Goal: Transaction & Acquisition: Purchase product/service

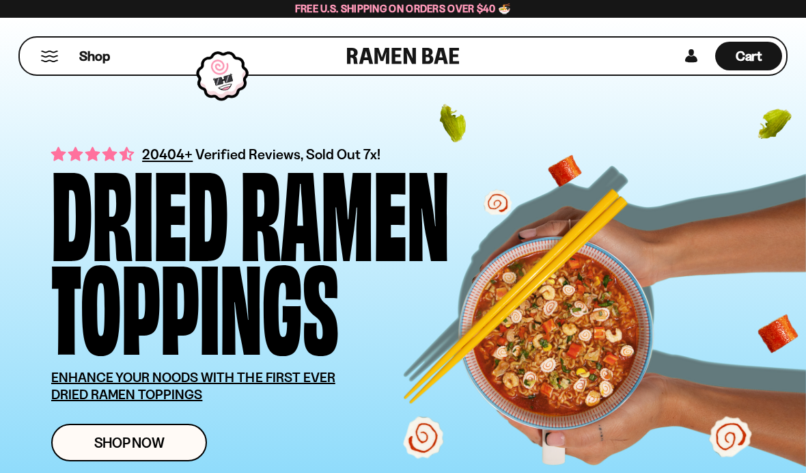
click at [684, 55] on link at bounding box center [691, 56] width 20 height 29
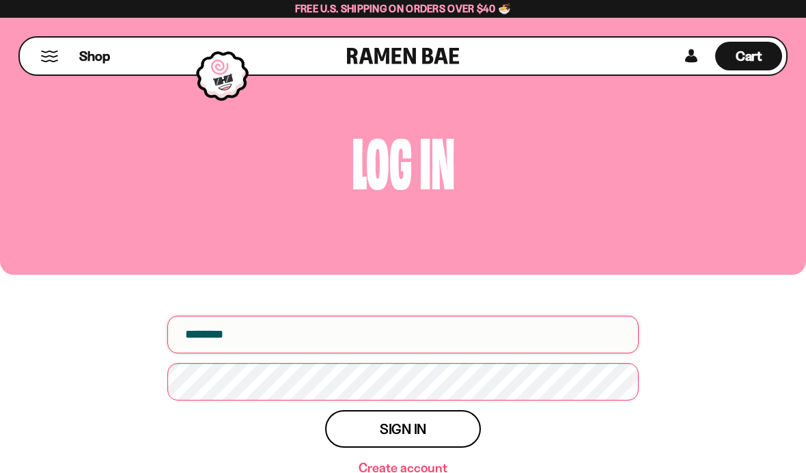
click at [533, 338] on input "email" at bounding box center [402, 335] width 471 height 38
click at [61, 131] on h1 "Log in" at bounding box center [402, 157] width 785 height 61
click at [95, 59] on span "Shop" at bounding box center [94, 56] width 31 height 18
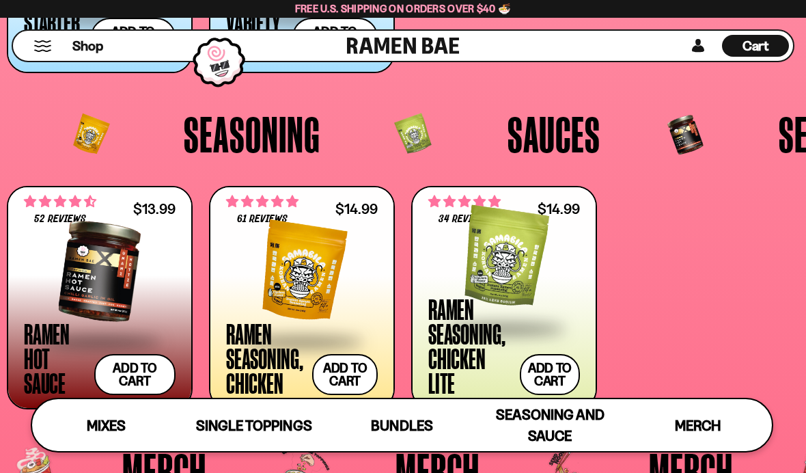
scroll to position [2606, 0]
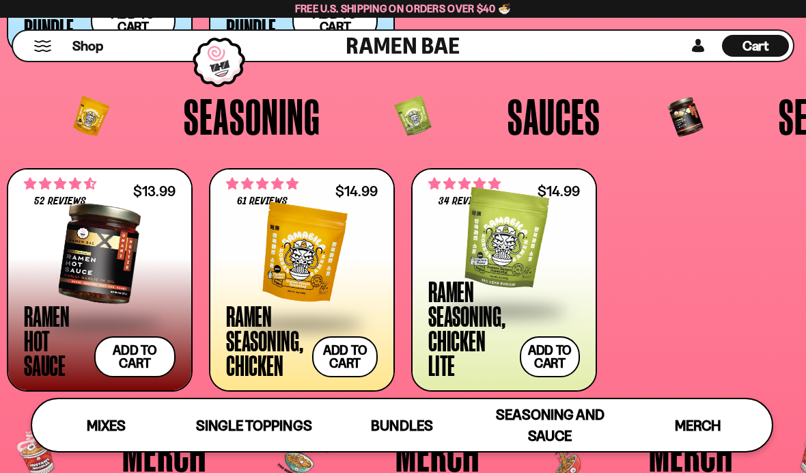
click at [253, 338] on span at bounding box center [302, 324] width 152 height 48
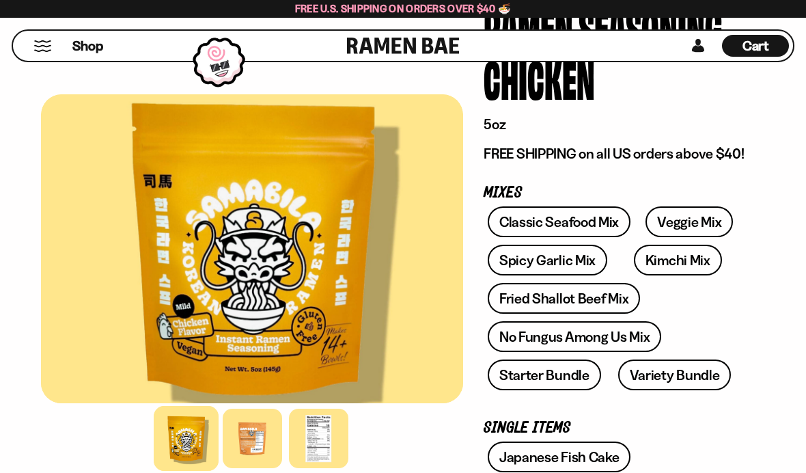
scroll to position [241, 0]
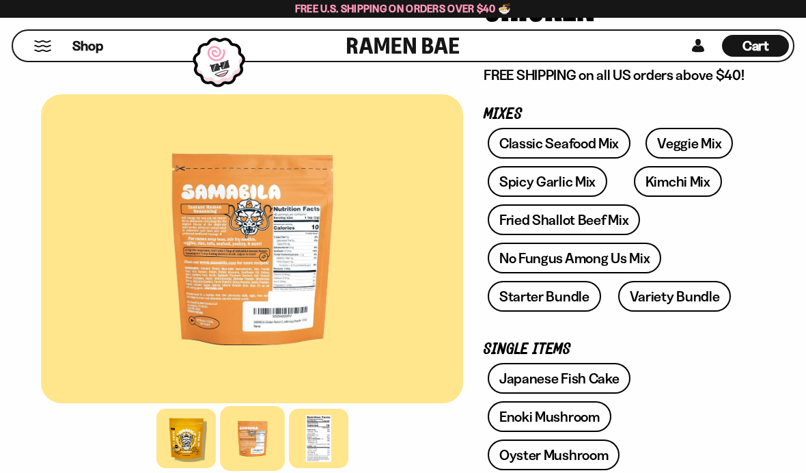
click at [296, 290] on div at bounding box center [252, 248] width 422 height 309
click at [235, 282] on div at bounding box center [252, 248] width 422 height 309
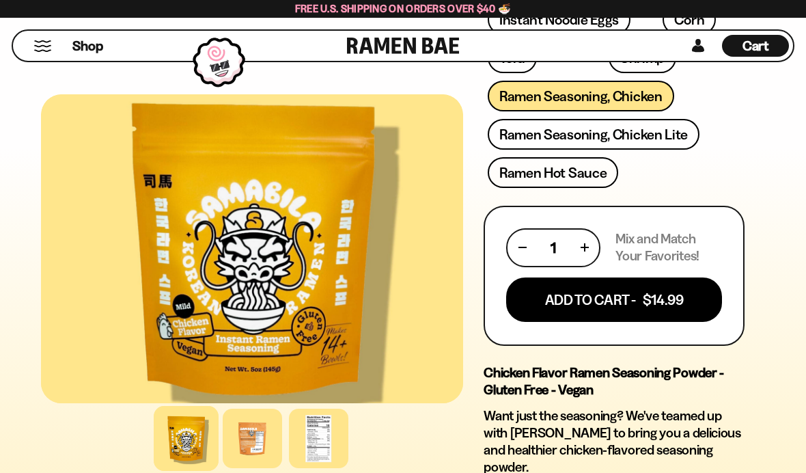
scroll to position [712, 0]
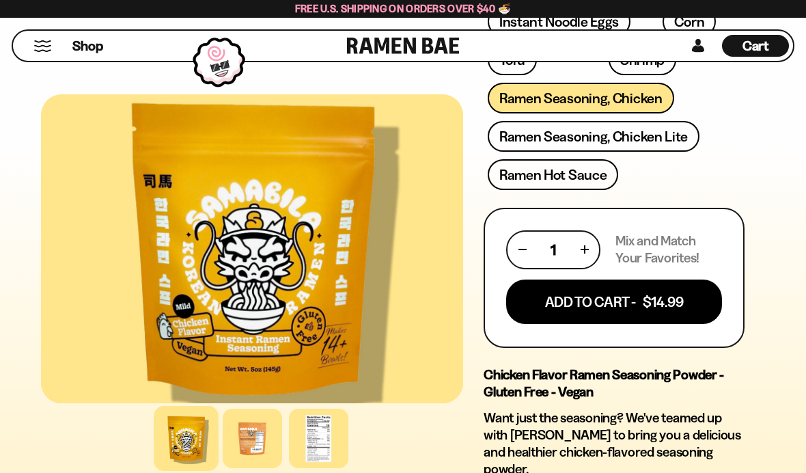
click at [668, 301] on button "Add To Cart - $14.99" at bounding box center [614, 301] width 216 height 44
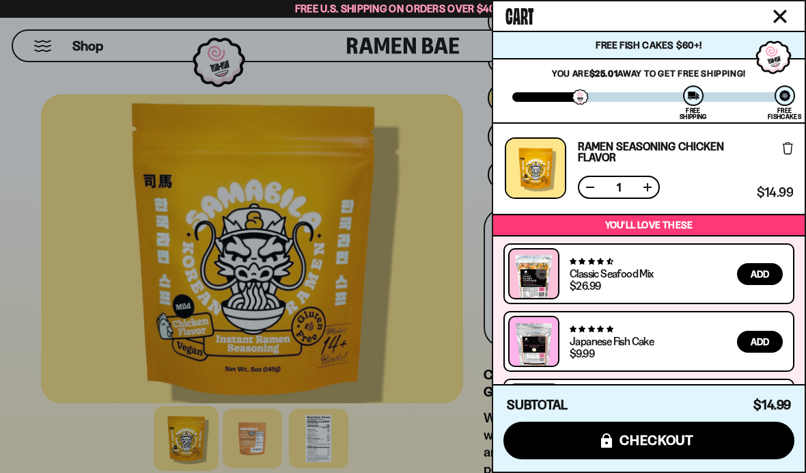
click at [39, 252] on div at bounding box center [403, 236] width 806 height 473
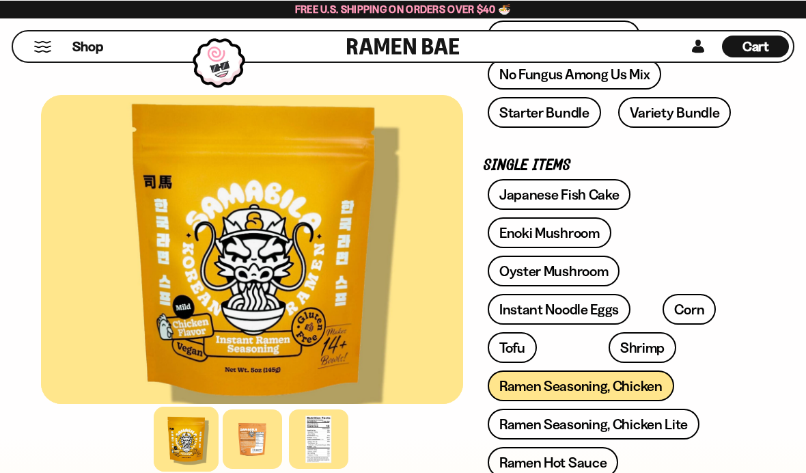
scroll to position [425, 0]
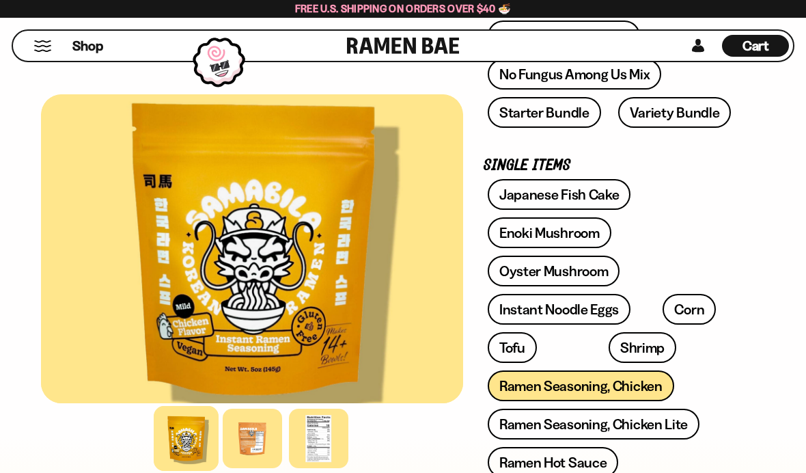
click at [609, 349] on link "Shrimp" at bounding box center [643, 347] width 68 height 31
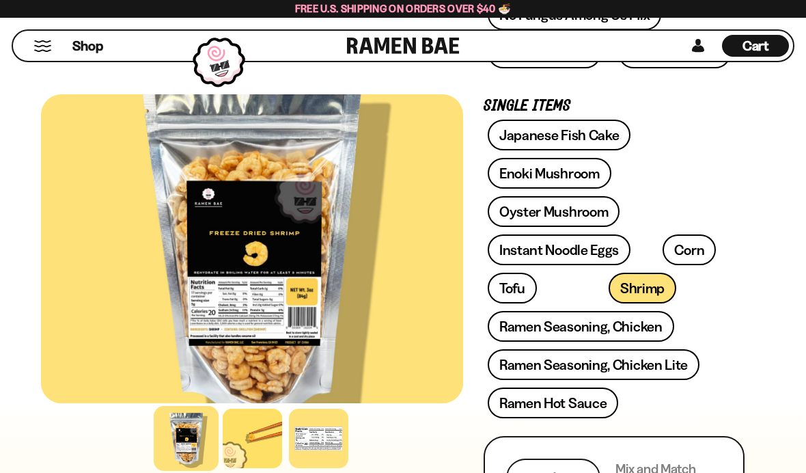
scroll to position [417, 0]
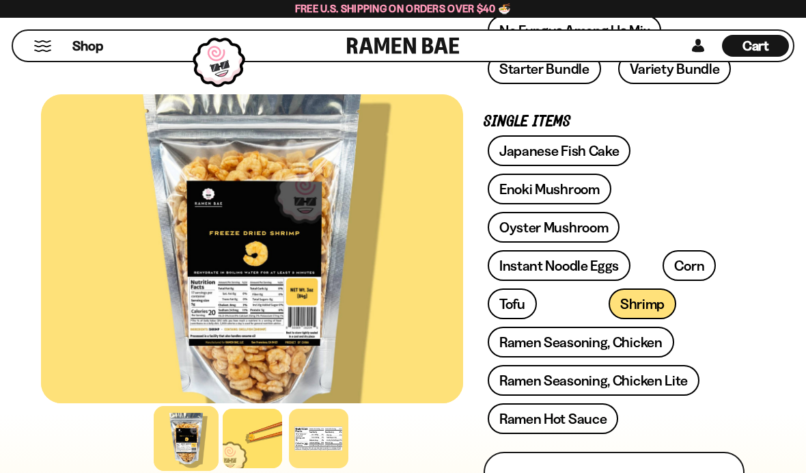
click at [514, 310] on link "Tofu" at bounding box center [512, 303] width 49 height 31
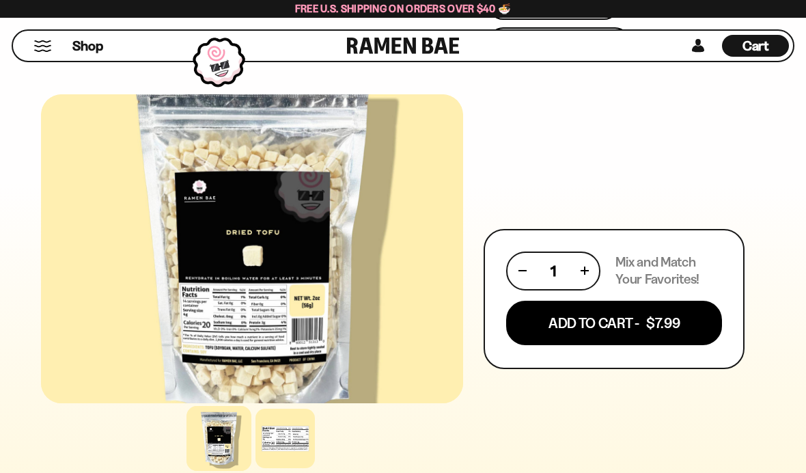
scroll to position [654, 0]
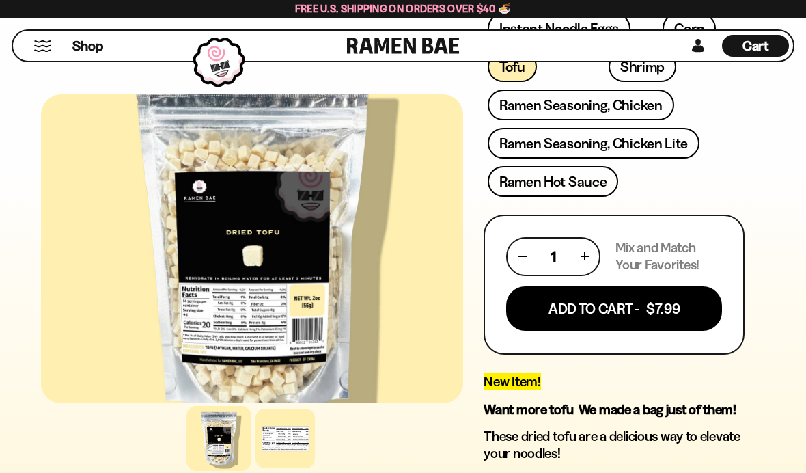
click at [681, 309] on button "Add To Cart - $7.99" at bounding box center [614, 308] width 216 height 44
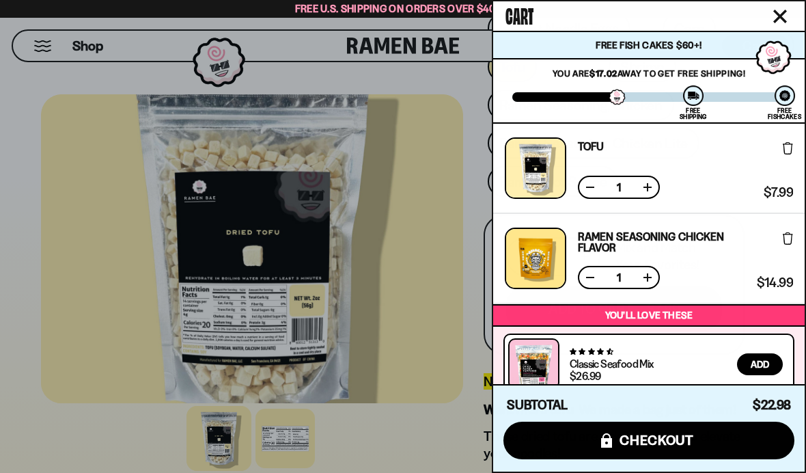
click at [5, 248] on div at bounding box center [403, 236] width 806 height 473
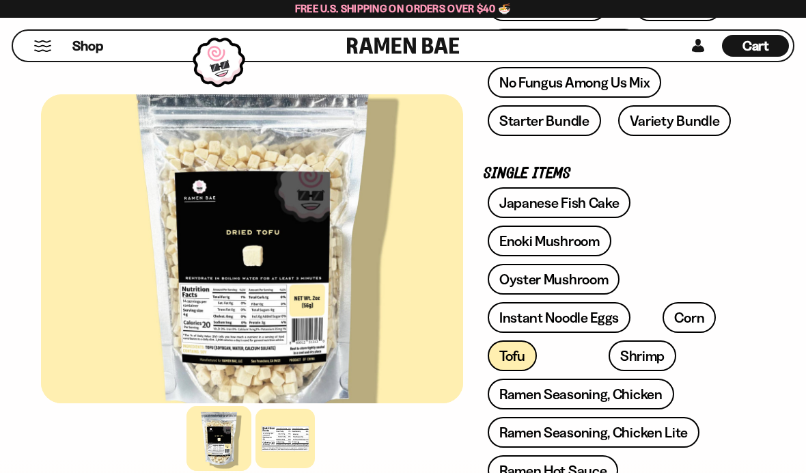
scroll to position [365, 0]
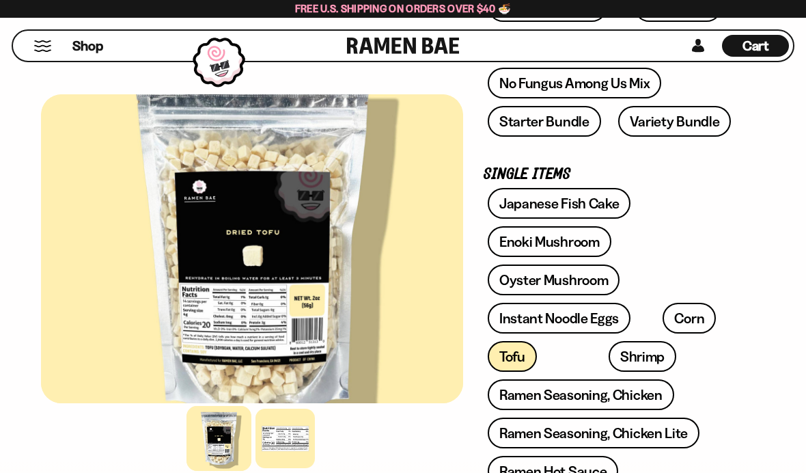
click at [568, 275] on link "Oyster Mushroom" at bounding box center [554, 279] width 133 height 31
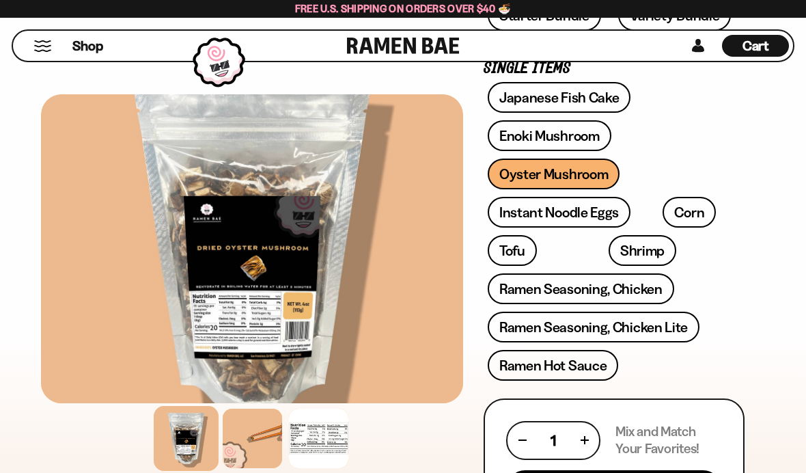
scroll to position [430, 0]
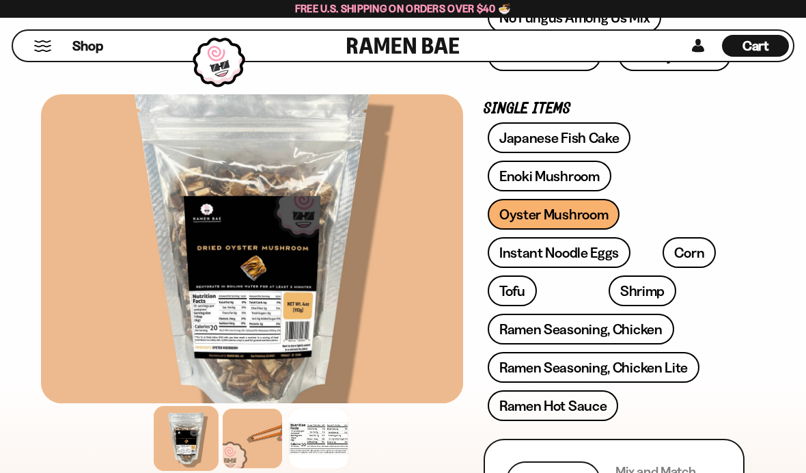
click at [580, 172] on link "Enoki Mushroom" at bounding box center [550, 176] width 124 height 31
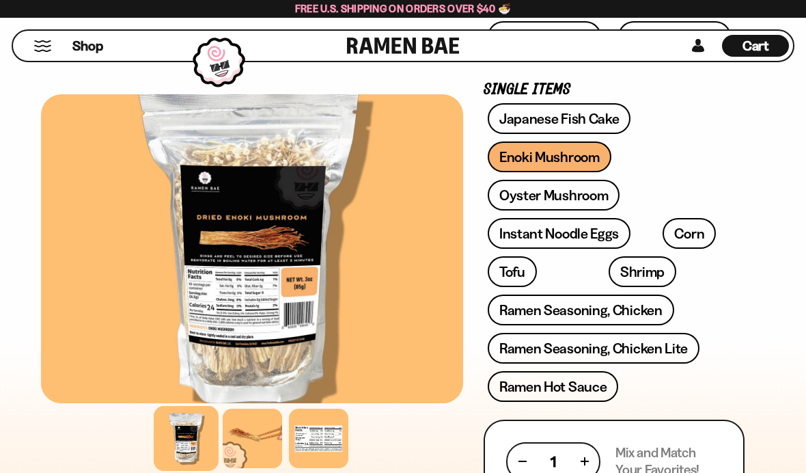
scroll to position [445, 0]
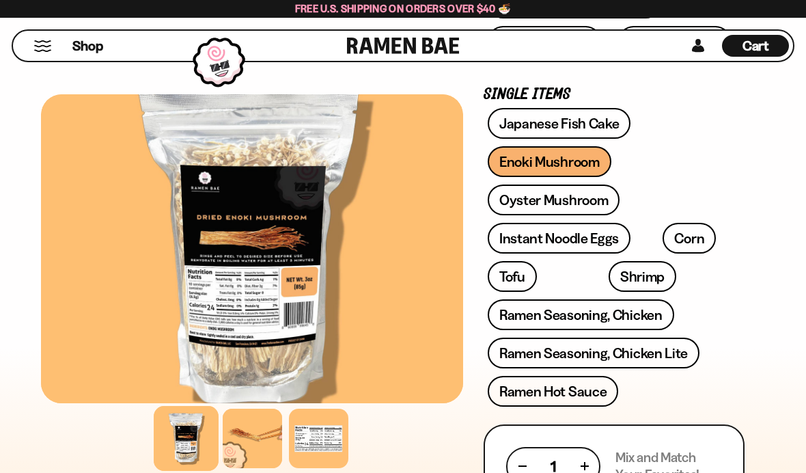
click at [570, 196] on link "Oyster Mushroom" at bounding box center [554, 199] width 133 height 31
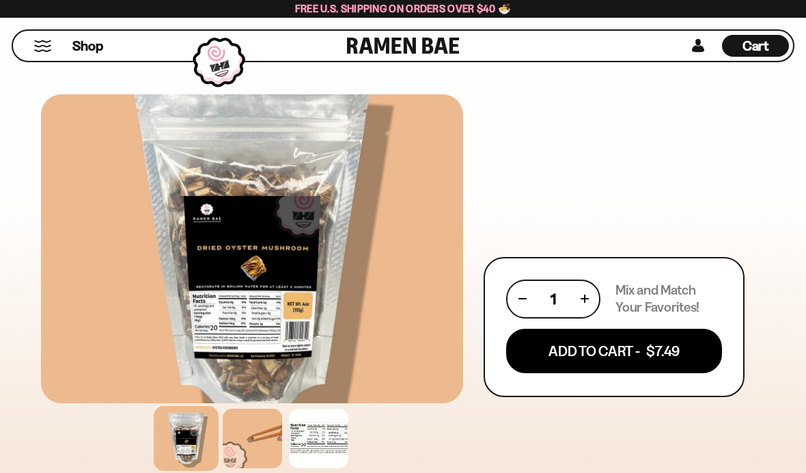
scroll to position [650, 0]
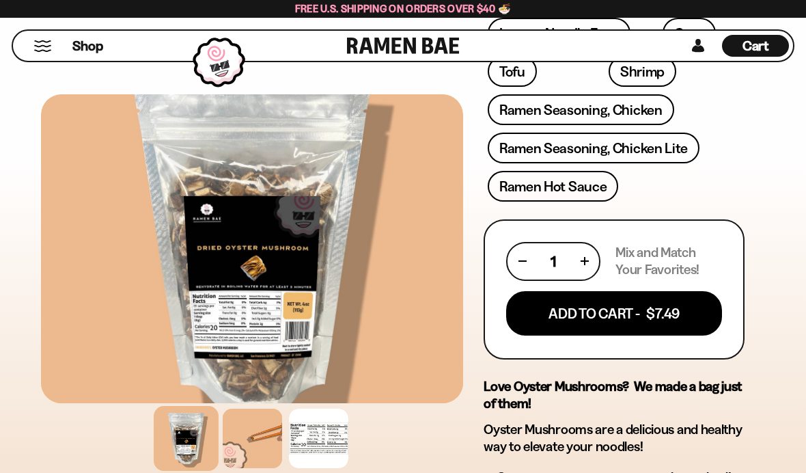
click at [673, 311] on button "Add To Cart - $7.49" at bounding box center [614, 313] width 216 height 44
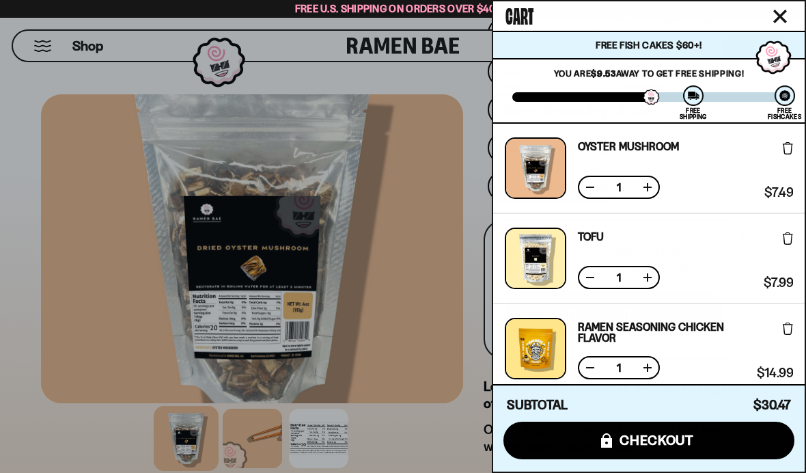
click at [9, 262] on div at bounding box center [403, 236] width 806 height 473
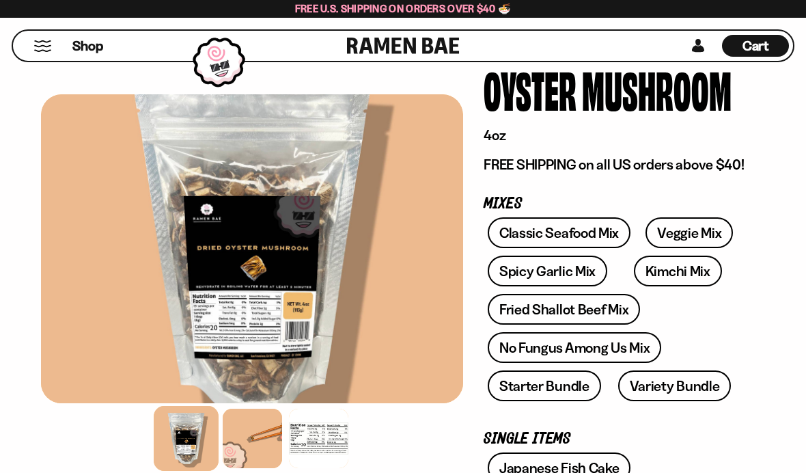
scroll to position [0, 0]
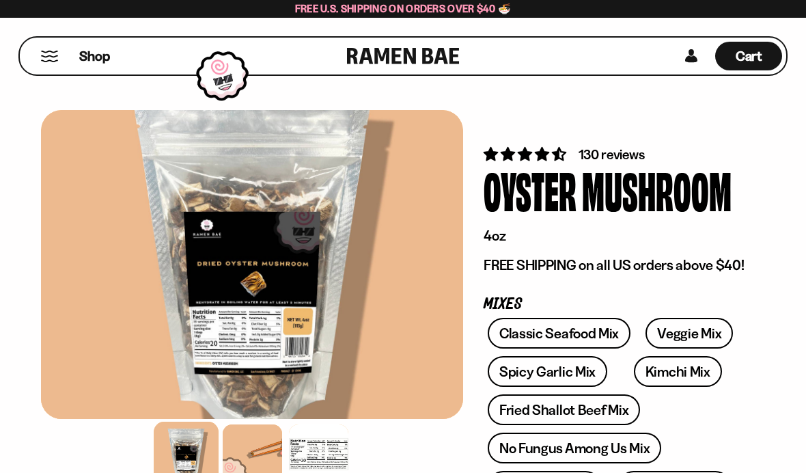
click at [51, 59] on button "Mobile Menu Trigger" at bounding box center [49, 57] width 18 height 12
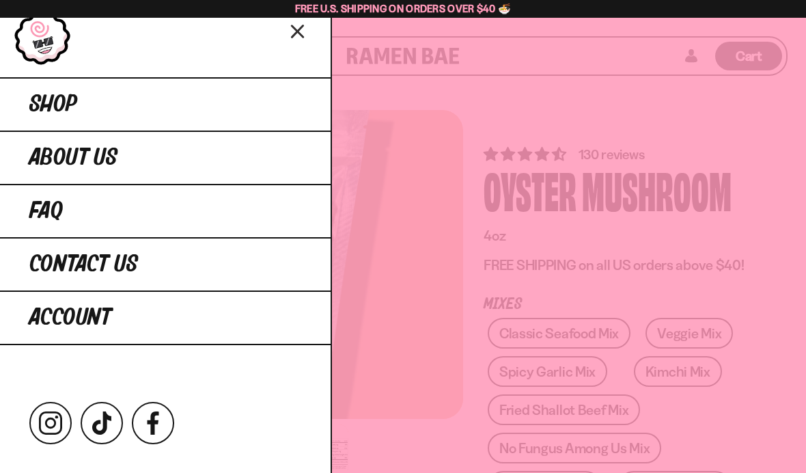
click at [51, 103] on span "Shop" at bounding box center [53, 104] width 48 height 25
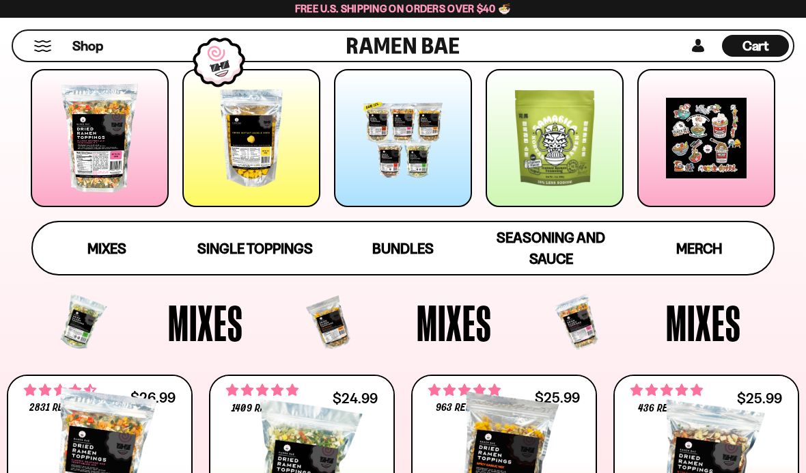
scroll to position [177, 0]
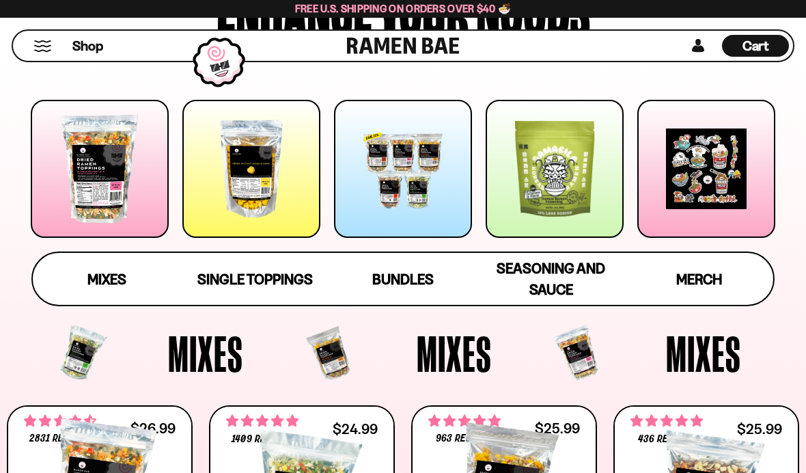
click at [246, 284] on span "Single Toppings" at bounding box center [254, 278] width 115 height 17
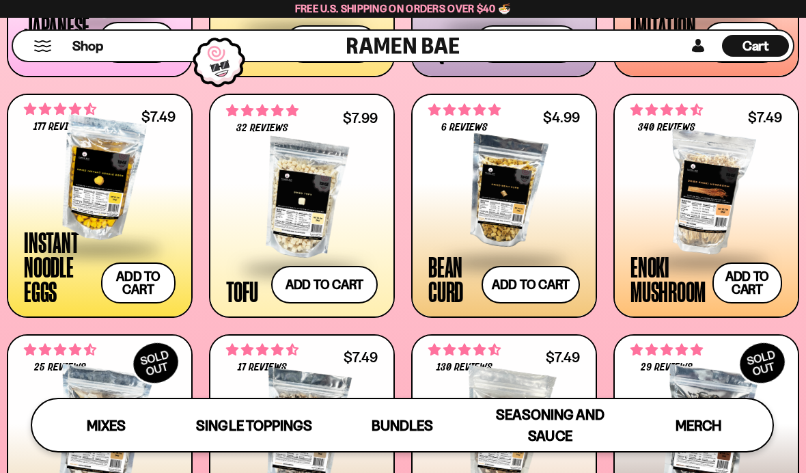
scroll to position [1255, 0]
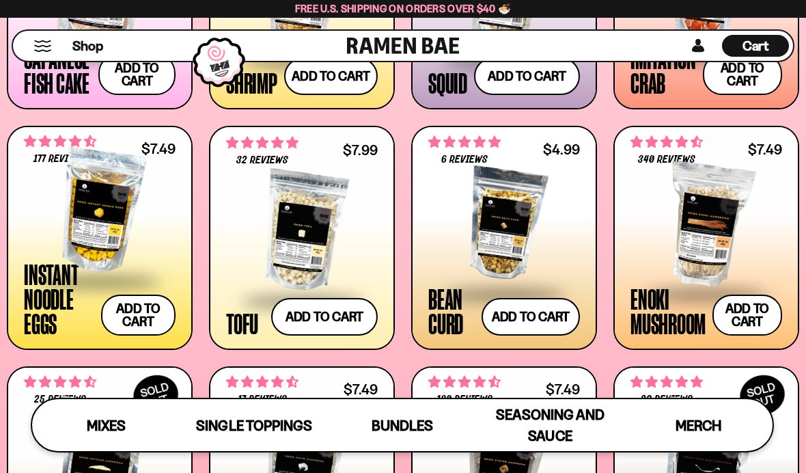
click at [505, 214] on div at bounding box center [504, 224] width 152 height 137
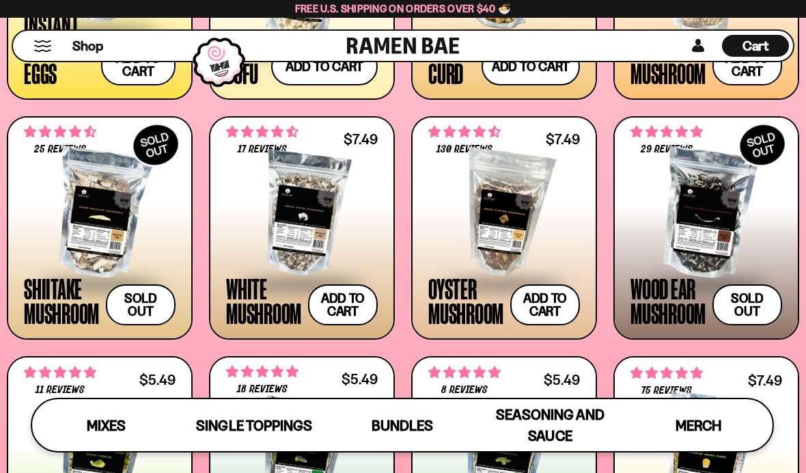
scroll to position [1509, 0]
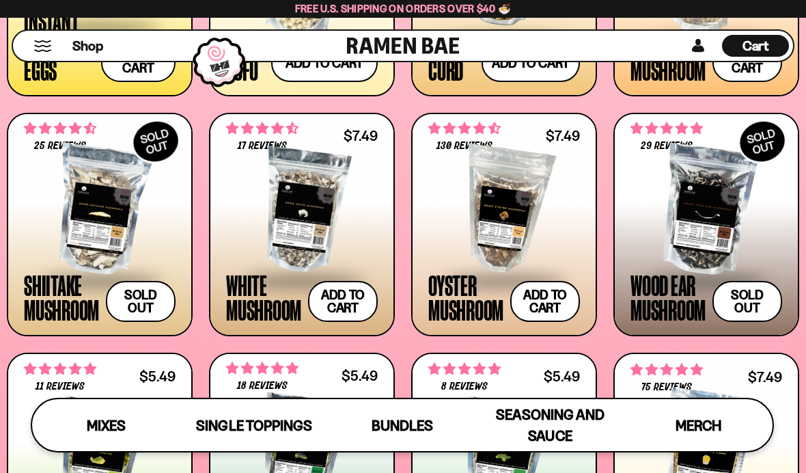
click at [81, 267] on span at bounding box center [100, 281] width 152 height 48
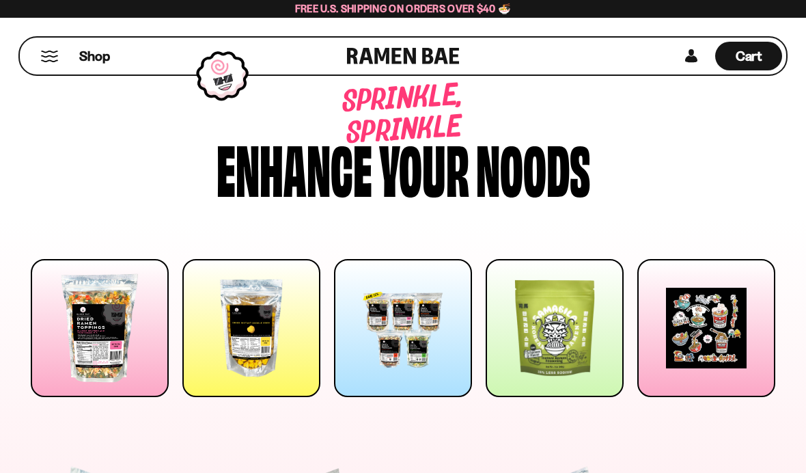
scroll to position [1557, 0]
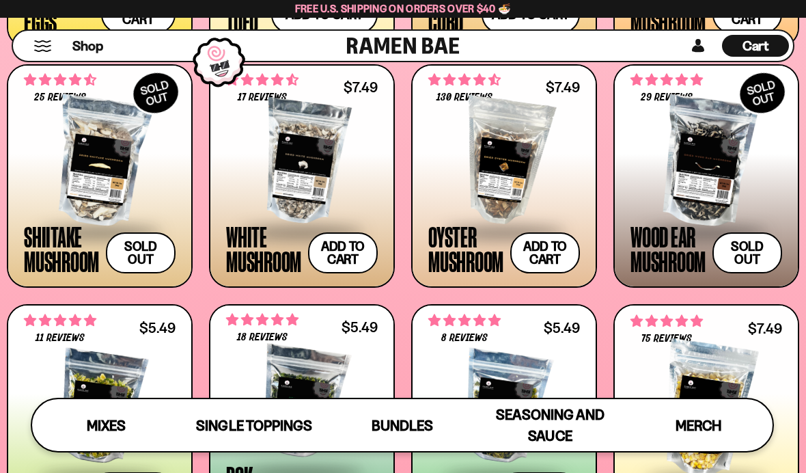
click at [282, 193] on div at bounding box center [302, 162] width 152 height 137
click at [717, 176] on div at bounding box center [706, 162] width 152 height 137
click at [343, 253] on button "Add to cart Add ― Regular price $7.49 Regular price Sale price $7.49 Unit price…" at bounding box center [343, 252] width 70 height 41
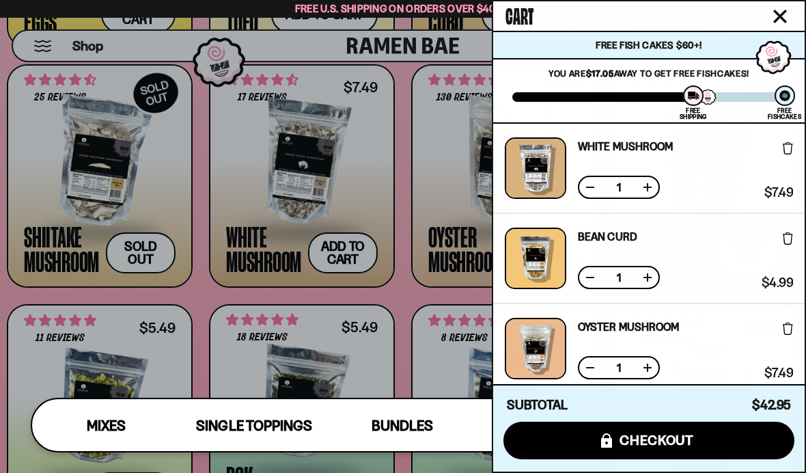
click at [1, 202] on div at bounding box center [403, 236] width 806 height 473
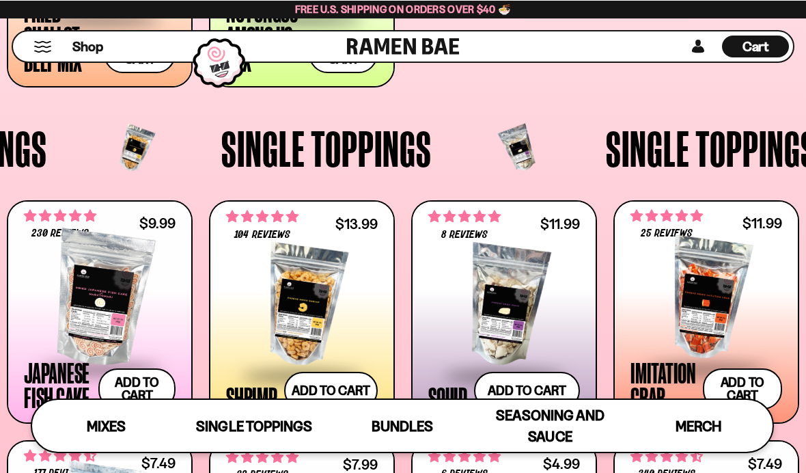
scroll to position [941, 0]
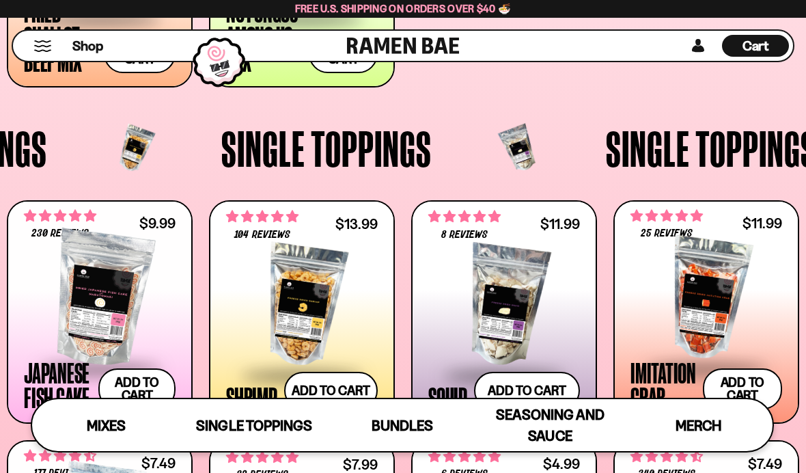
click at [719, 296] on div at bounding box center [706, 298] width 152 height 137
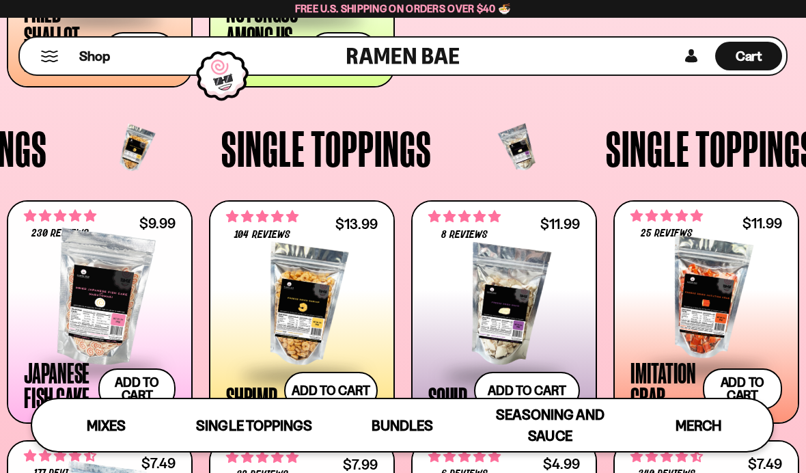
scroll to position [990, 0]
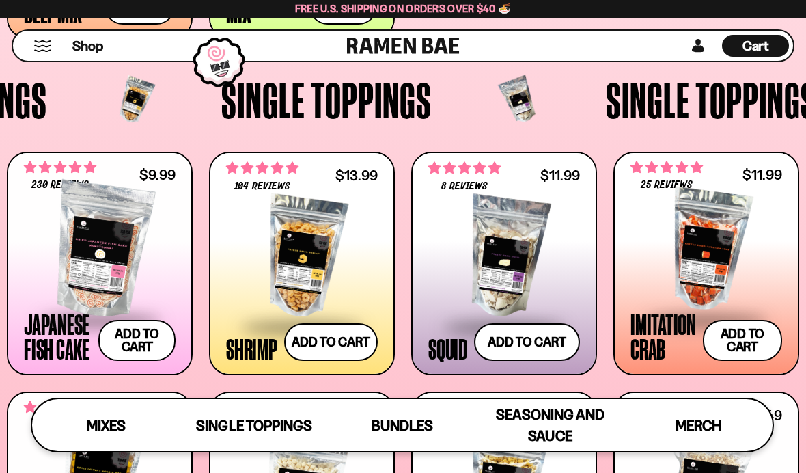
click at [251, 349] on span at bounding box center [302, 327] width 152 height 48
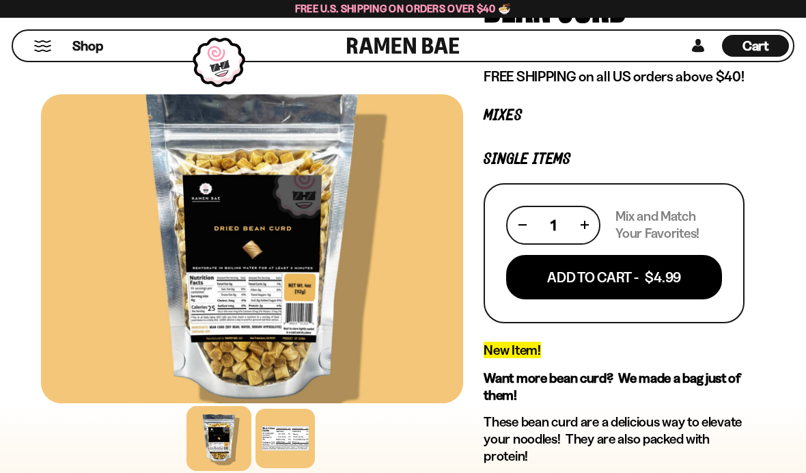
scroll to position [189, 0]
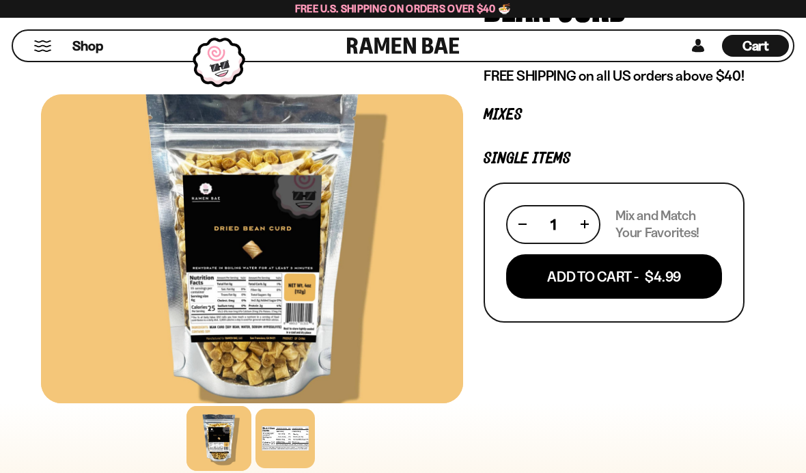
click at [679, 277] on button "Add To Cart - $4.99" at bounding box center [614, 276] width 216 height 44
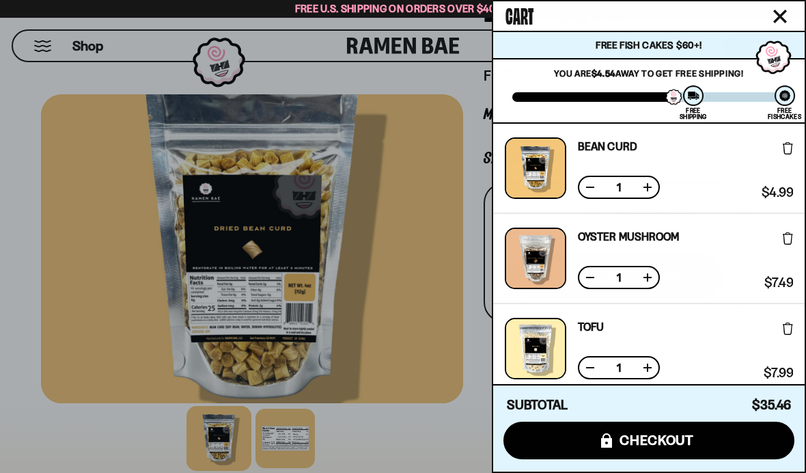
click at [29, 214] on div at bounding box center [403, 236] width 806 height 473
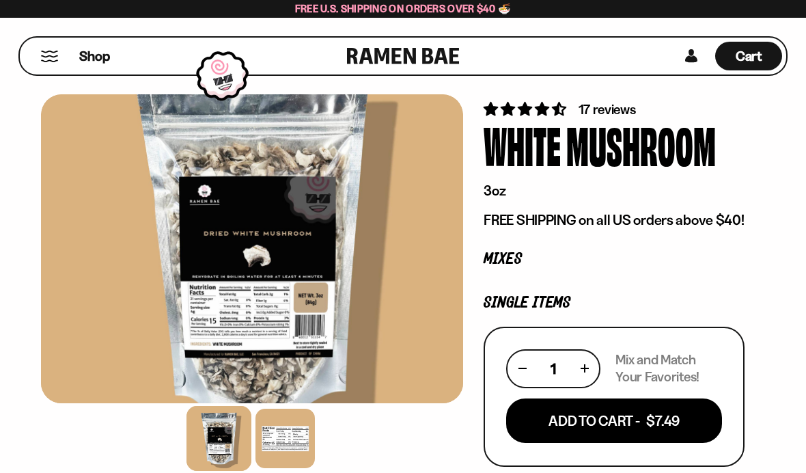
scroll to position [46, 0]
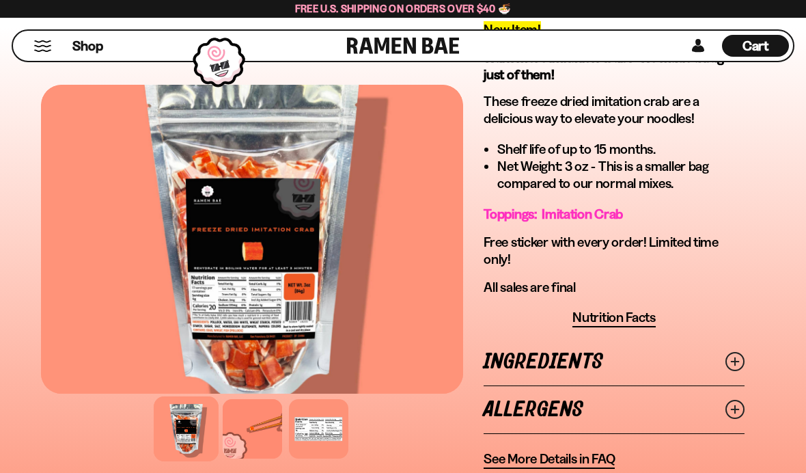
scroll to position [487, 0]
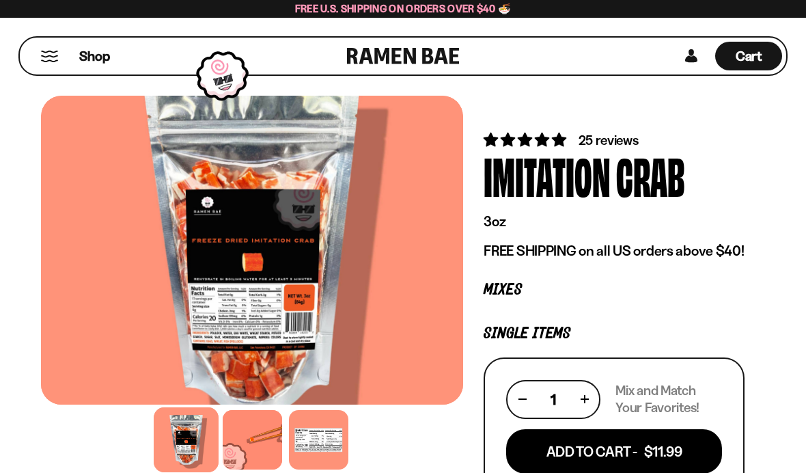
click at [605, 139] on span "25 reviews" at bounding box center [609, 140] width 60 height 16
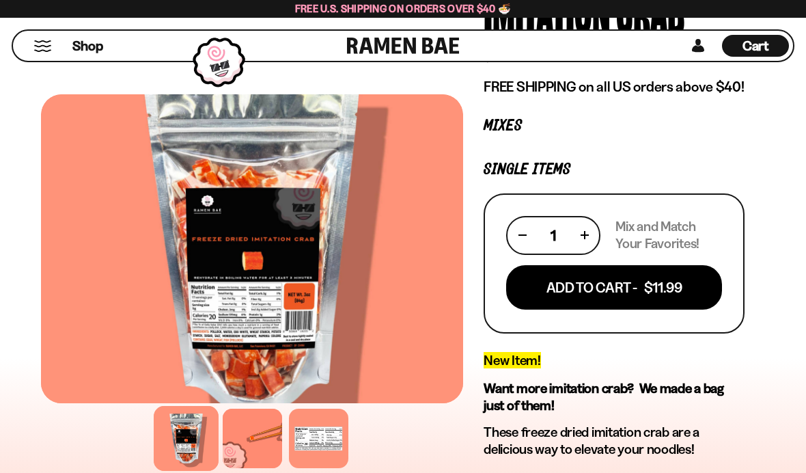
scroll to position [171, 0]
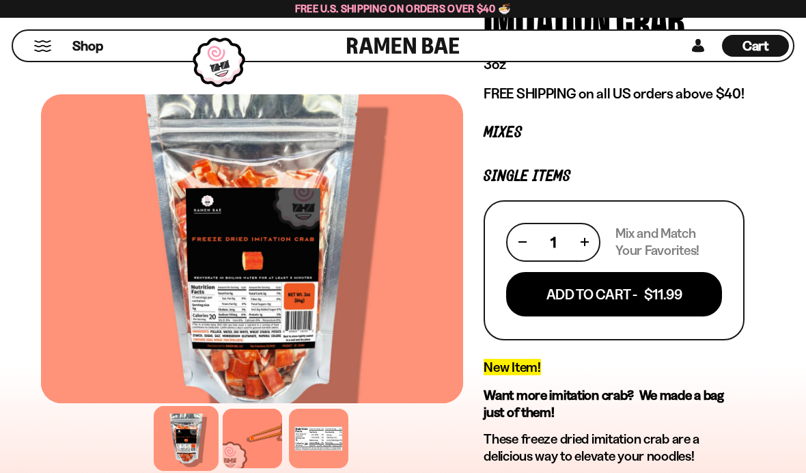
click at [674, 295] on button "Add To Cart - $11.99" at bounding box center [614, 294] width 216 height 44
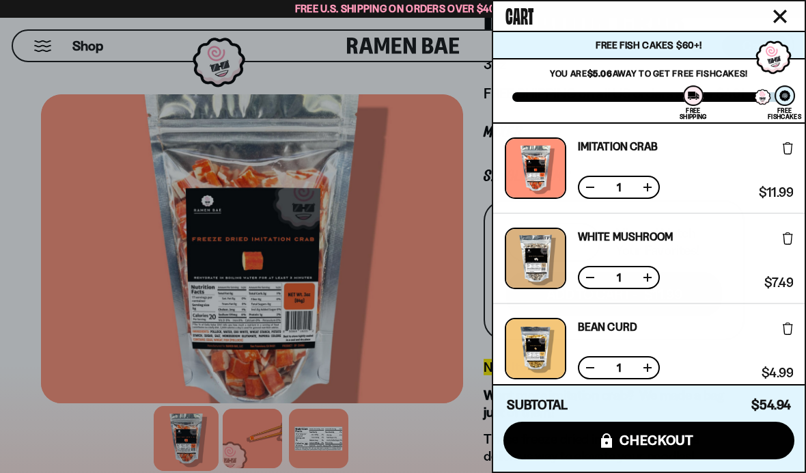
click at [18, 93] on div at bounding box center [403, 236] width 806 height 473
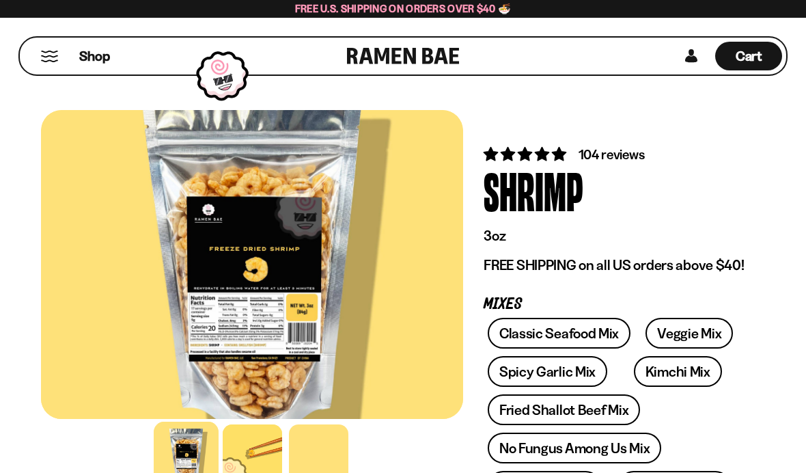
click at [623, 154] on span "104 reviews" at bounding box center [612, 154] width 66 height 16
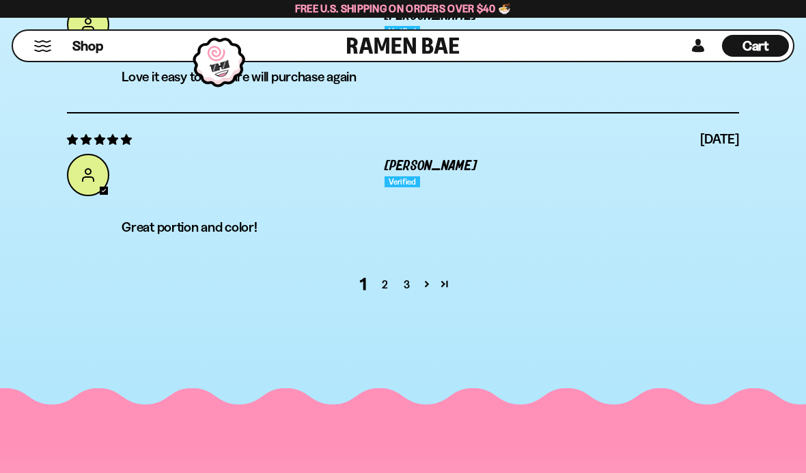
scroll to position [5275, 0]
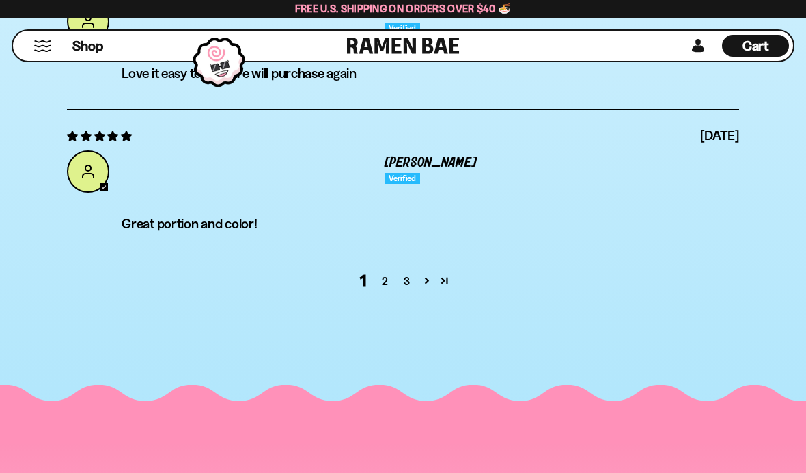
click at [391, 288] on link "2" at bounding box center [385, 281] width 22 height 16
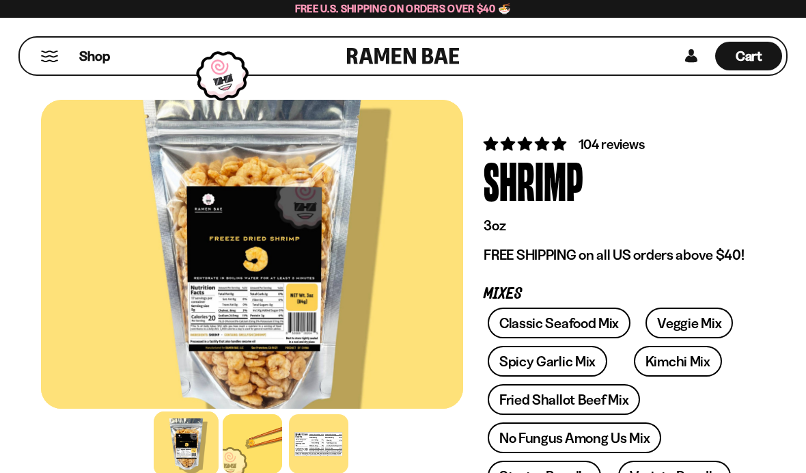
scroll to position [0, 0]
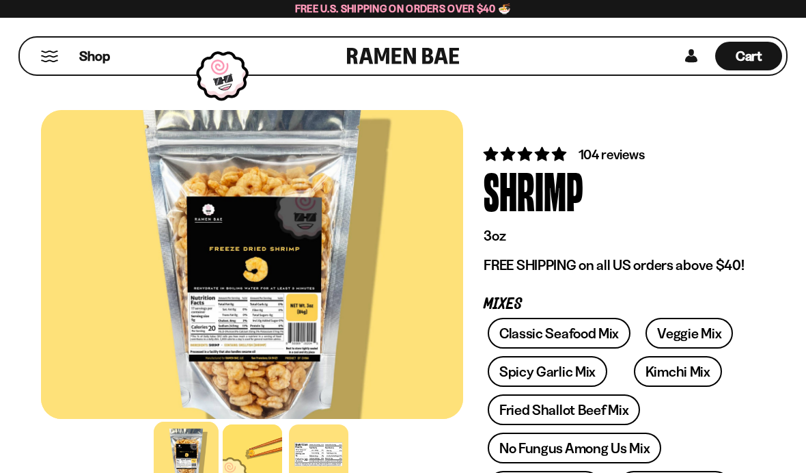
click at [52, 53] on button "Mobile Menu Trigger" at bounding box center [49, 57] width 18 height 12
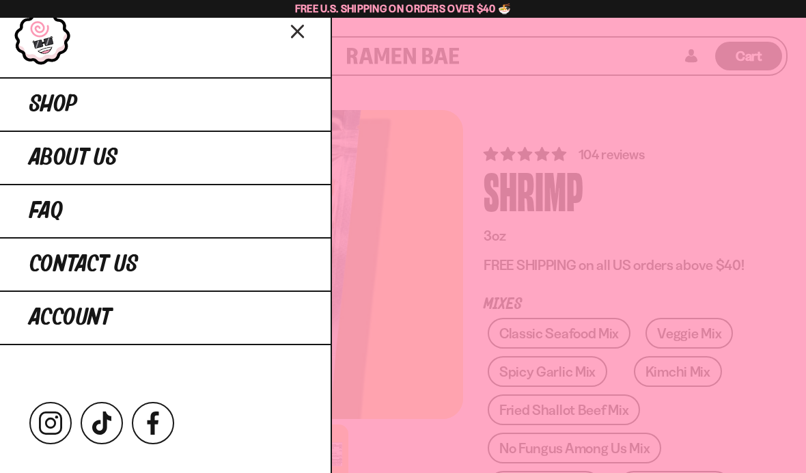
click at [59, 95] on span "Shop" at bounding box center [53, 104] width 48 height 25
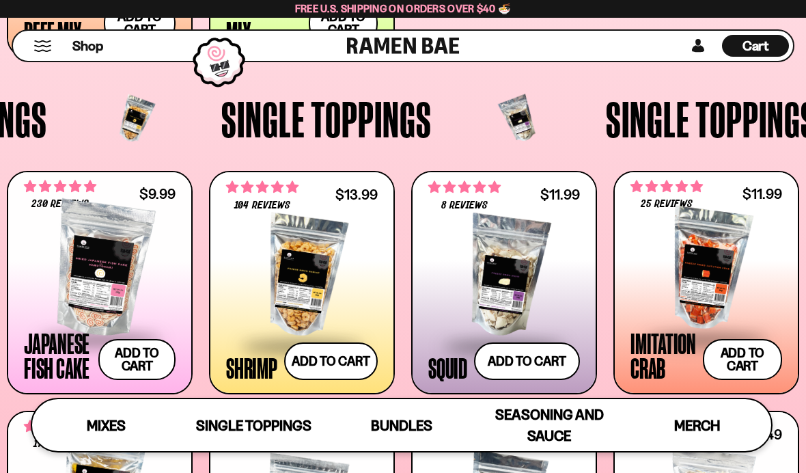
scroll to position [980, 0]
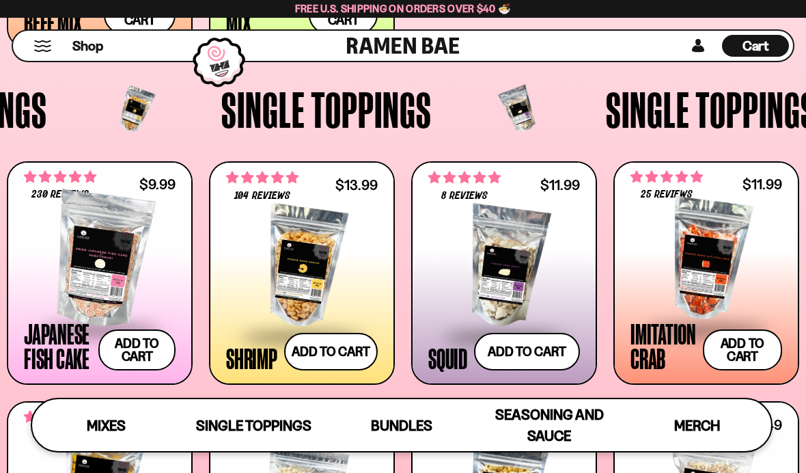
click at [340, 109] on span "Single Toppings" at bounding box center [326, 109] width 210 height 51
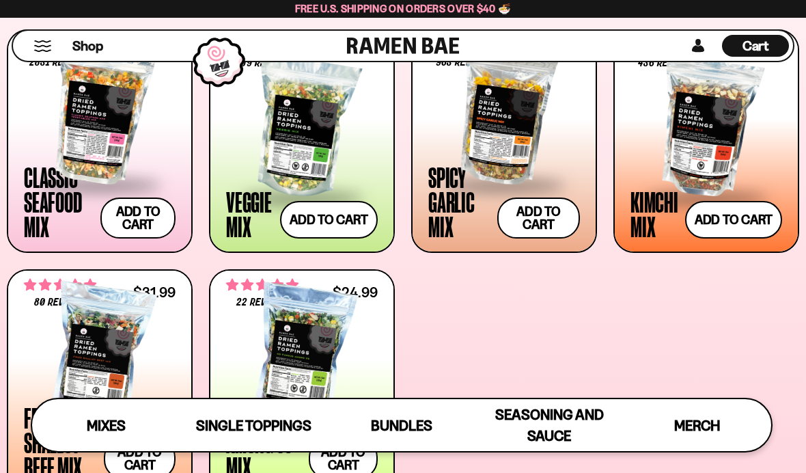
scroll to position [318, 0]
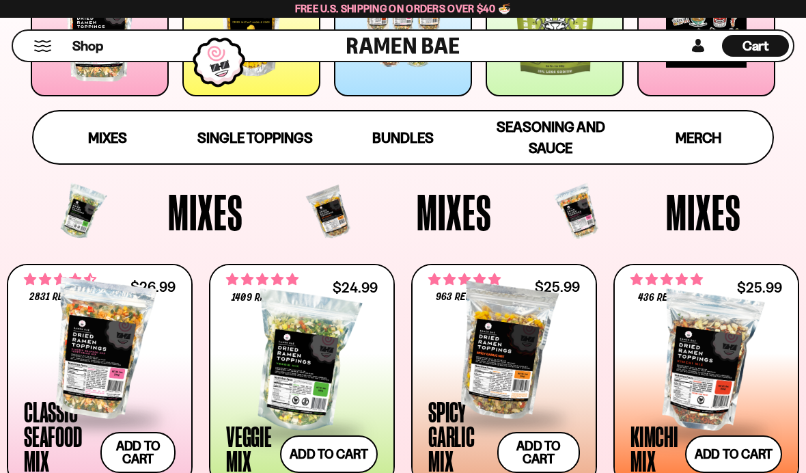
click at [40, 48] on button "Mobile Menu Trigger" at bounding box center [42, 46] width 18 height 12
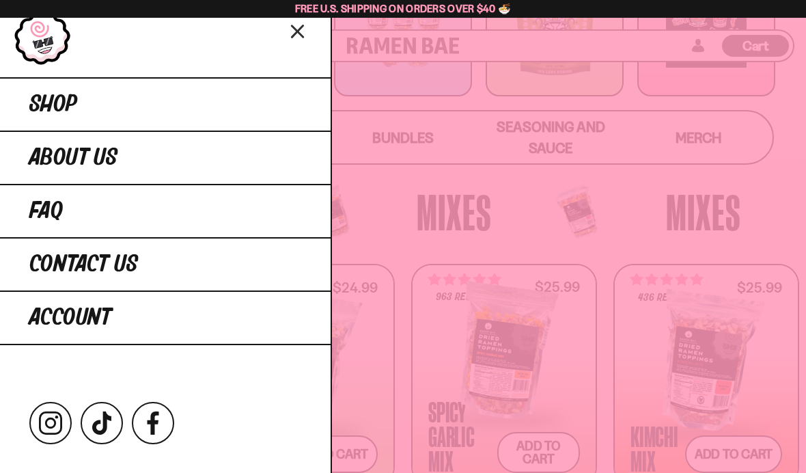
click at [294, 39] on icon "Close menu" at bounding box center [298, 31] width 24 height 26
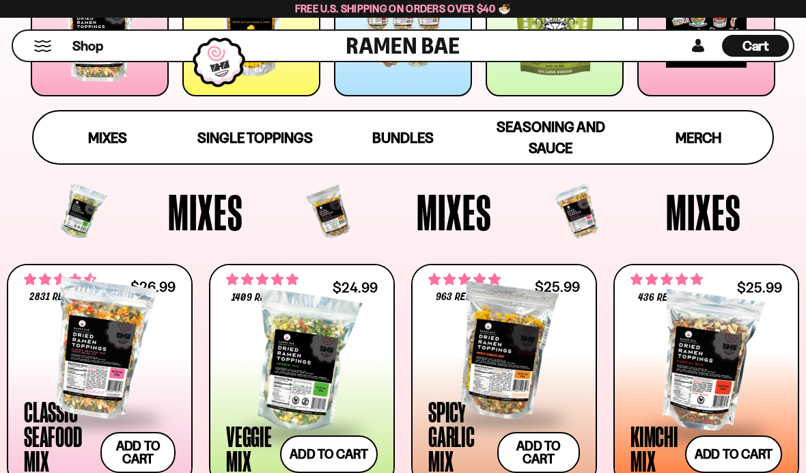
click at [251, 143] on span "Single Toppings" at bounding box center [254, 137] width 115 height 17
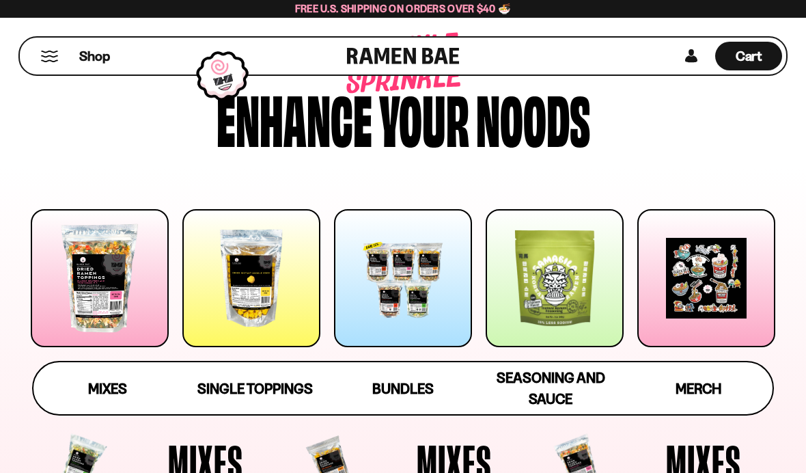
scroll to position [0, 0]
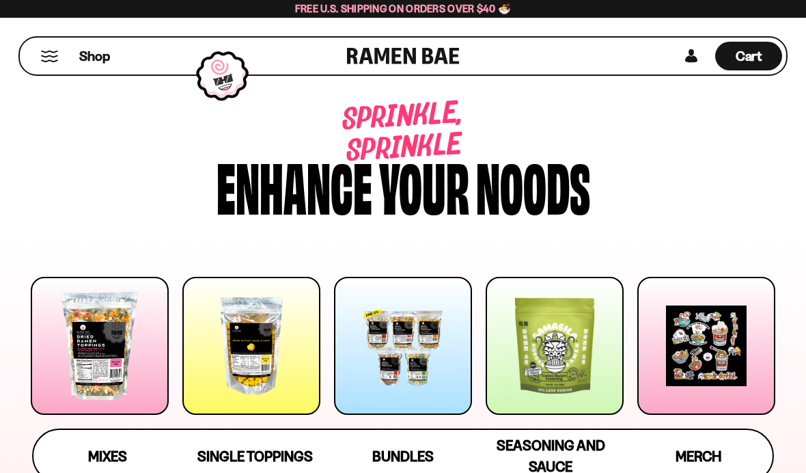
click at [751, 54] on span "Cart" at bounding box center [749, 56] width 27 height 16
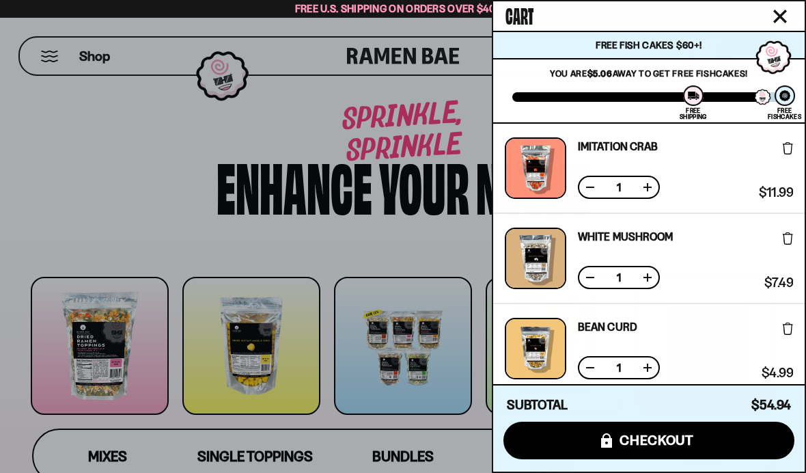
click at [730, 445] on button "icons8-lock checkout" at bounding box center [648, 440] width 291 height 38
